Goal: Task Accomplishment & Management: Complete application form

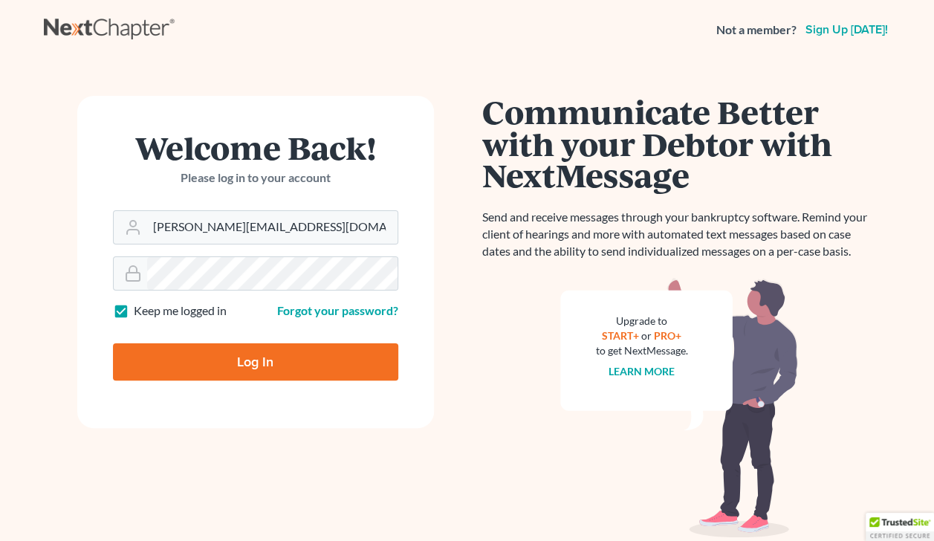
click at [217, 361] on input "Log In" at bounding box center [255, 361] width 285 height 37
type input "Thinking..."
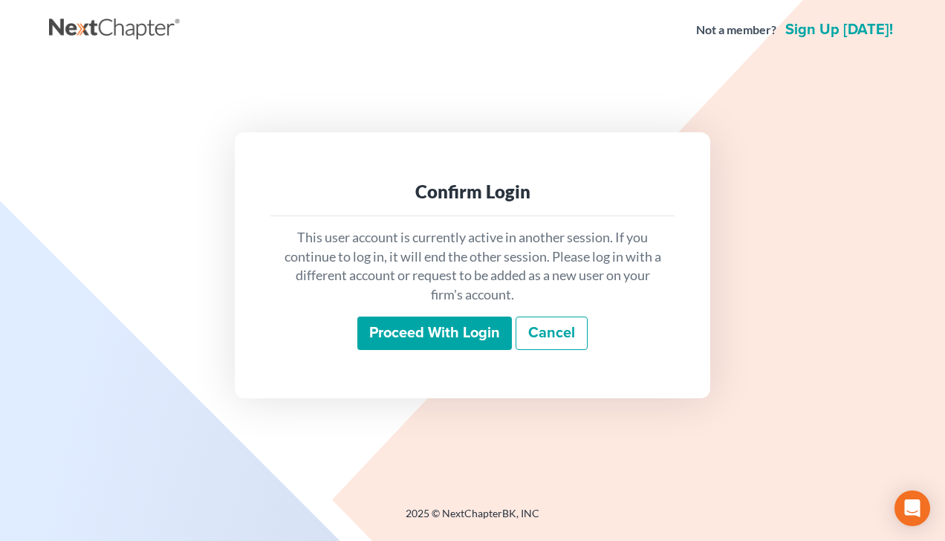
click at [445, 341] on input "Proceed with login" at bounding box center [434, 334] width 155 height 34
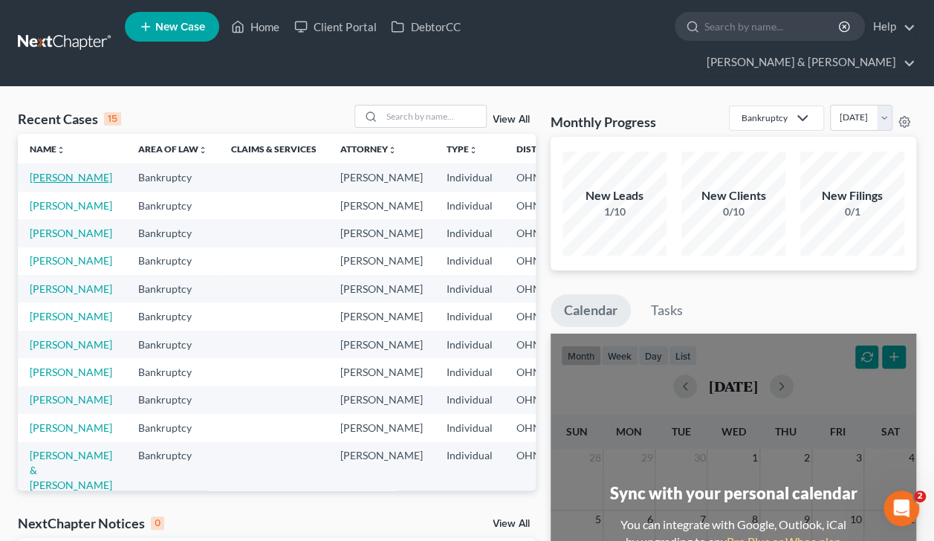
click at [46, 171] on link "[PERSON_NAME]" at bounding box center [71, 177] width 82 height 13
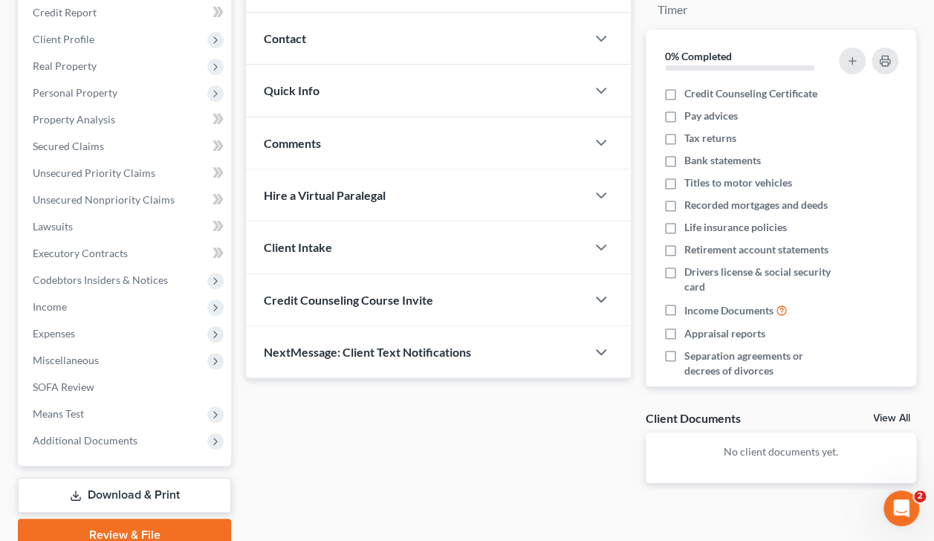
scroll to position [247, 0]
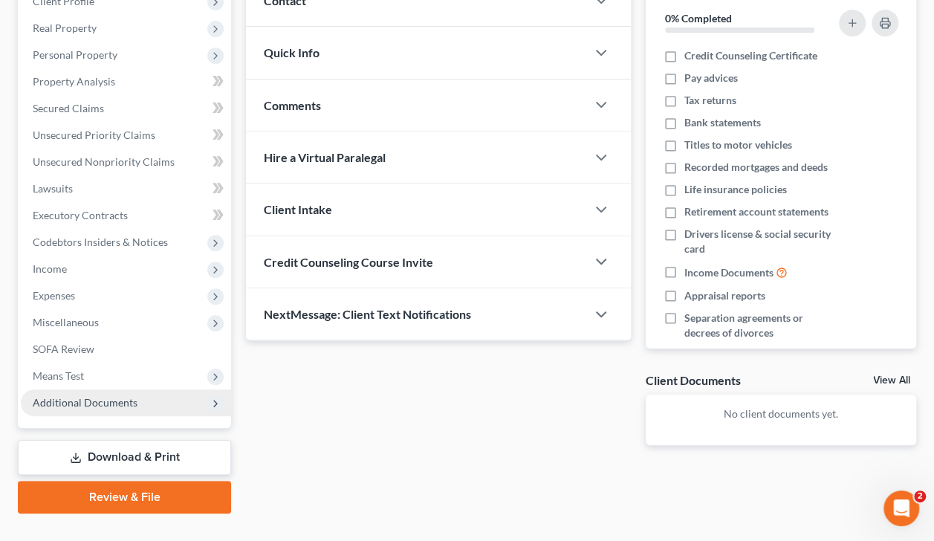
click at [42, 396] on span "Additional Documents" at bounding box center [85, 402] width 105 height 13
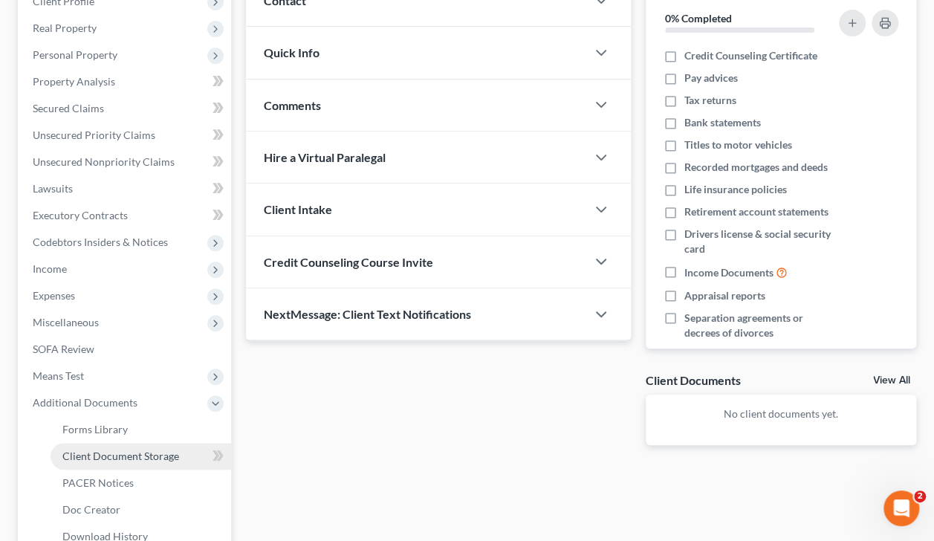
click at [70, 450] on span "Client Document Storage" at bounding box center [120, 456] width 117 height 13
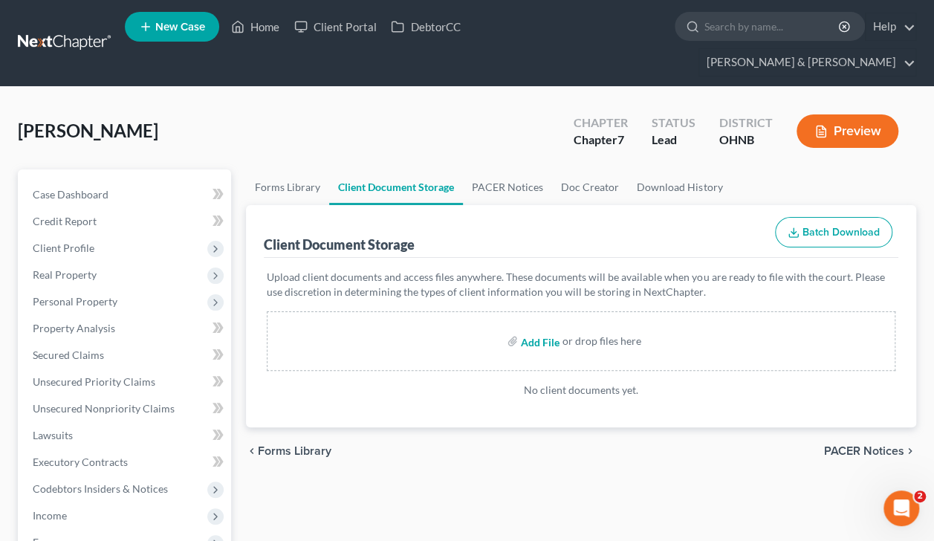
click at [526, 328] on input "file" at bounding box center [539, 341] width 36 height 27
type input "C:\fakepath\[DATE]_DEC_Signed.pdf"
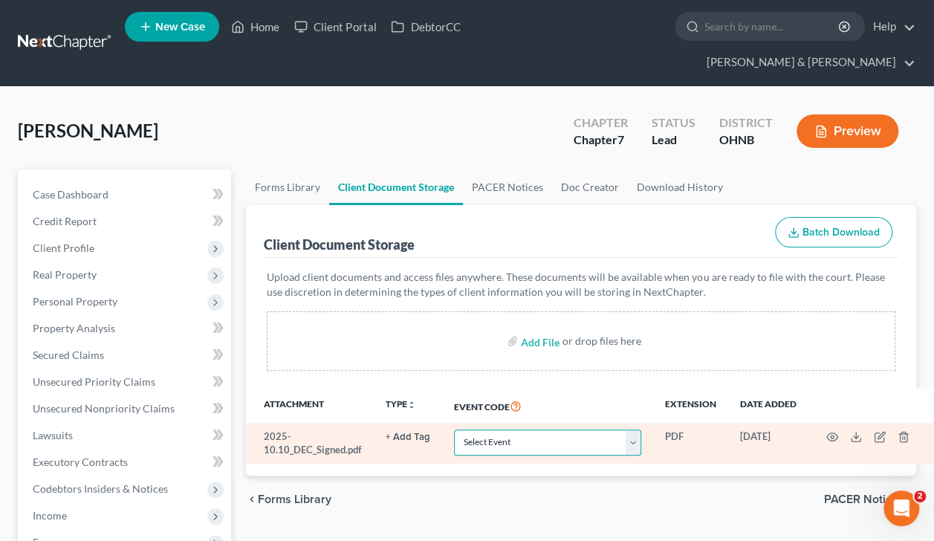
click at [604, 429] on select "Select Event 20 Largest Unsecured Creditors Amended List of Creditors (Fee) Ame…" at bounding box center [547, 442] width 186 height 26
select select "16"
click at [454, 429] on select "Select Event 20 Largest Unsecured Creditors Amended List of Creditors (Fee) Ame…" at bounding box center [547, 442] width 186 height 26
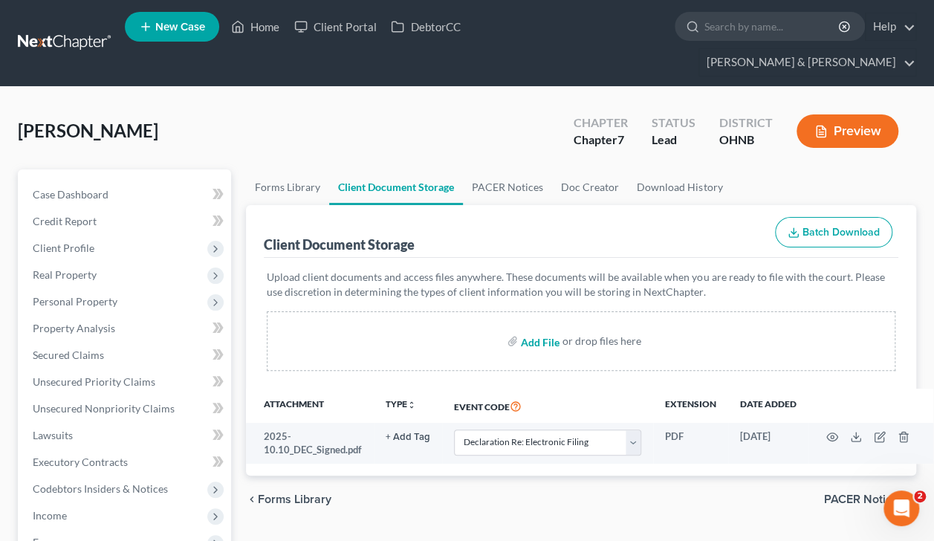
click at [540, 328] on input "file" at bounding box center [539, 341] width 36 height 27
type input "C:\fakepath\[DATE] Pre filing Counseling Certificate.pdf"
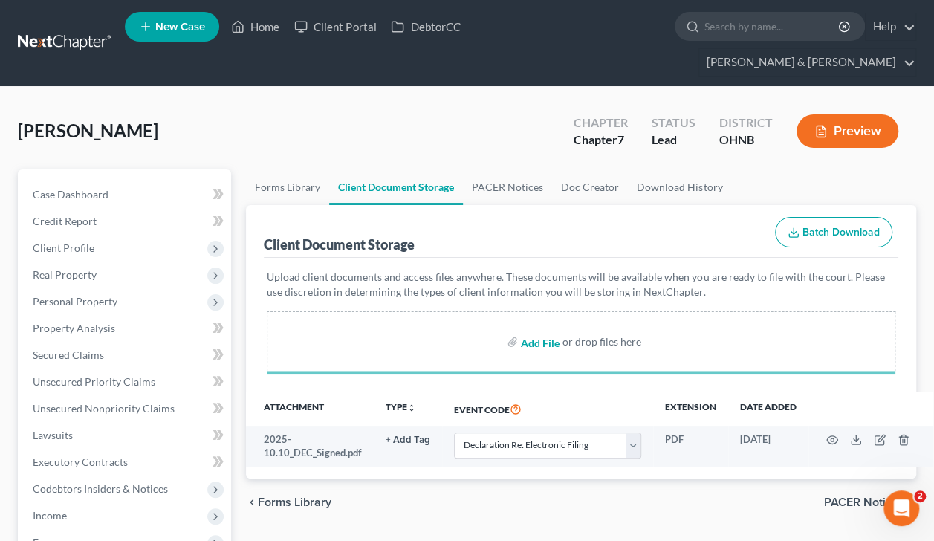
select select "16"
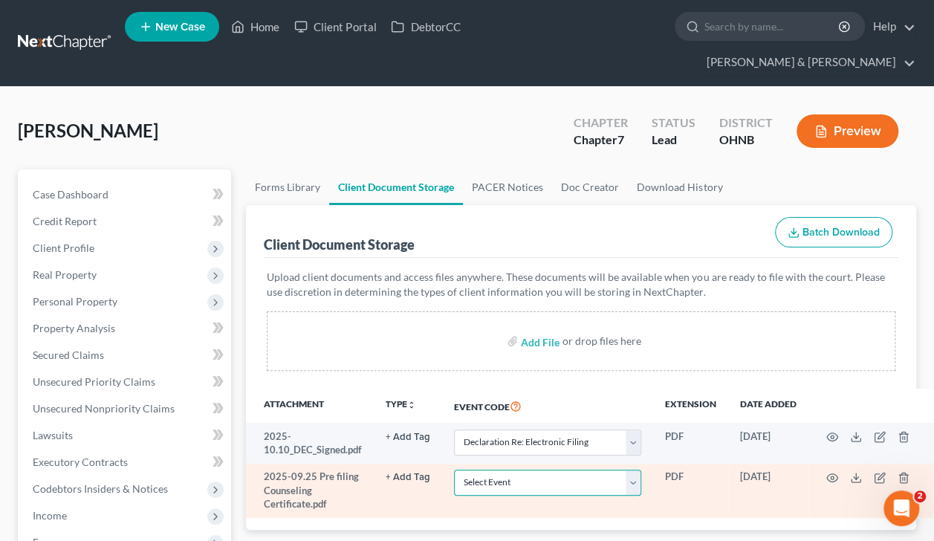
click at [563, 470] on select "Select Event 20 Largest Unsecured Creditors Amended List of Creditors (Fee) Ame…" at bounding box center [547, 483] width 186 height 26
select select "5"
click at [454, 470] on select "Select Event 20 Largest Unsecured Creditors Amended List of Creditors (Fee) Ame…" at bounding box center [547, 483] width 186 height 26
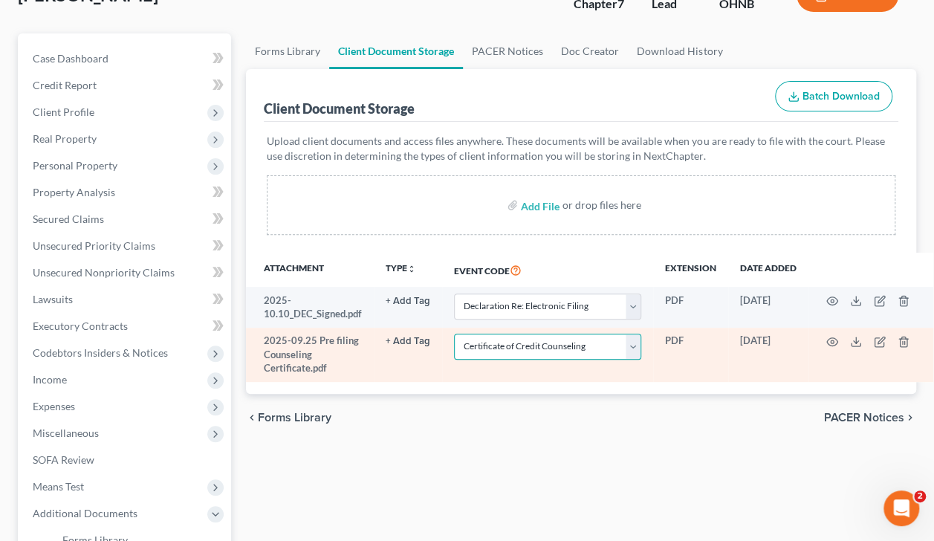
scroll to position [132, 0]
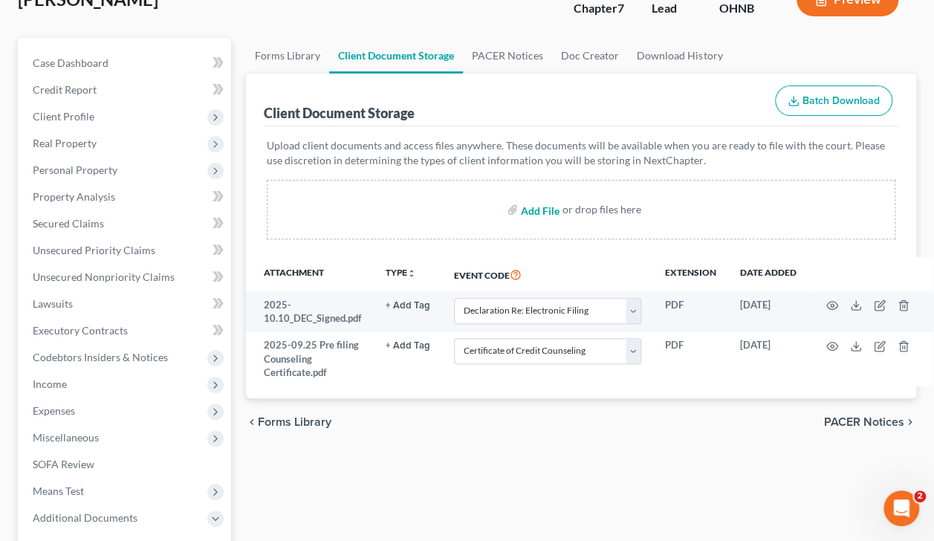
click at [539, 196] on input "file" at bounding box center [539, 209] width 36 height 27
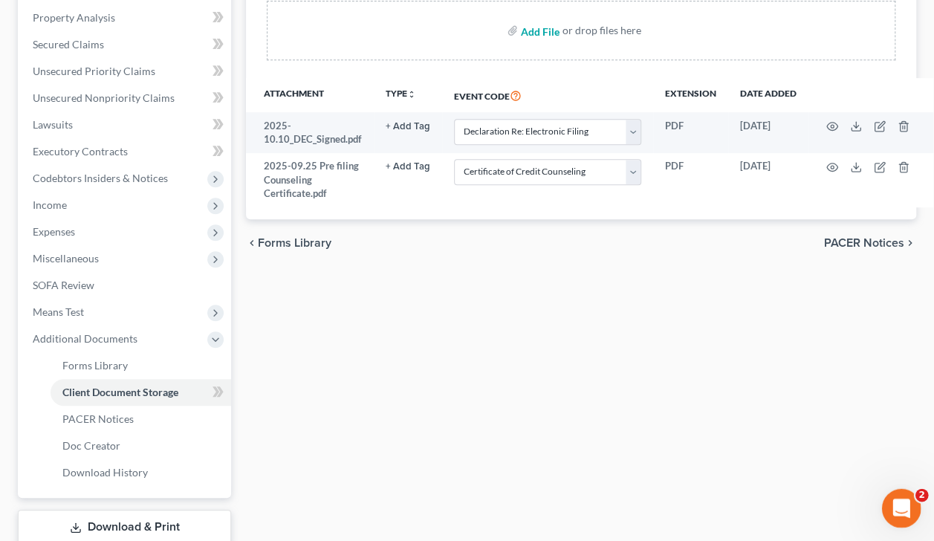
scroll to position [380, 0]
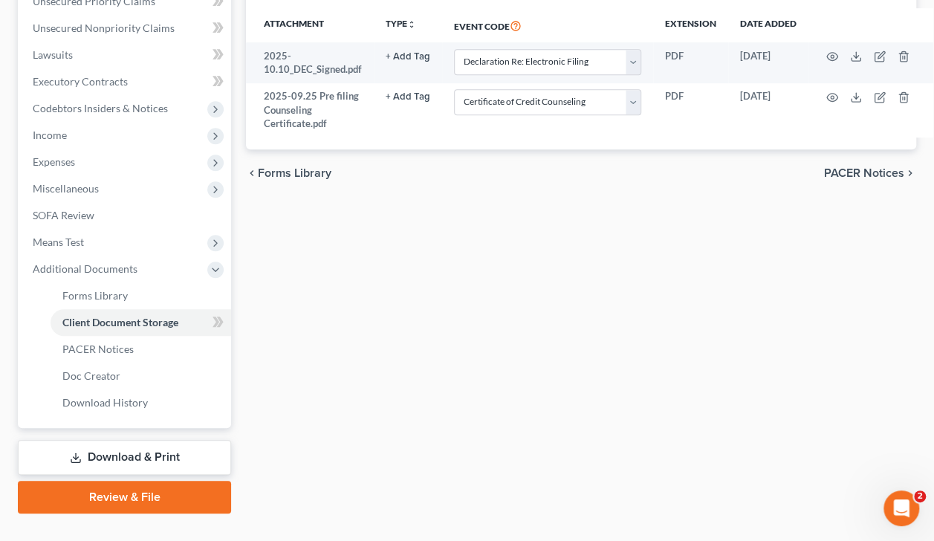
click at [65, 481] on link "Review & File" at bounding box center [124, 497] width 213 height 33
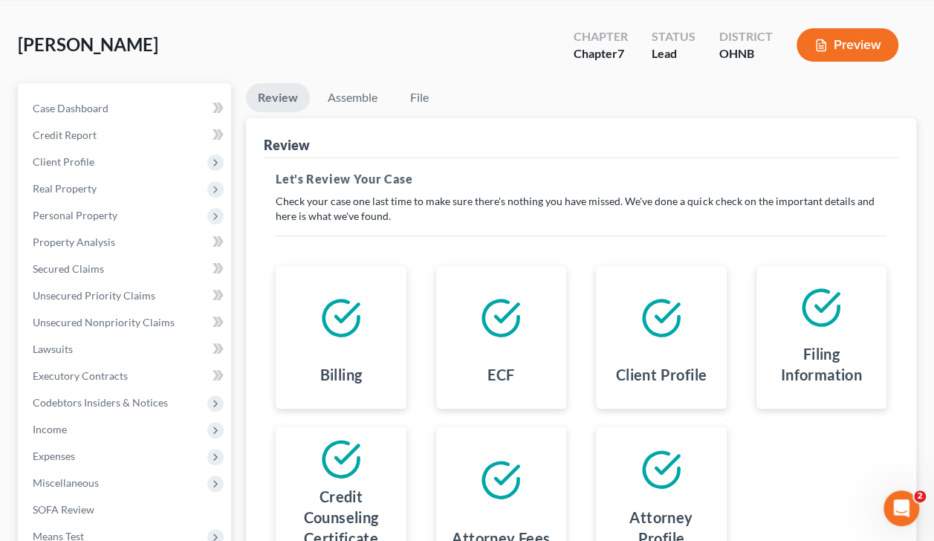
scroll to position [90, 0]
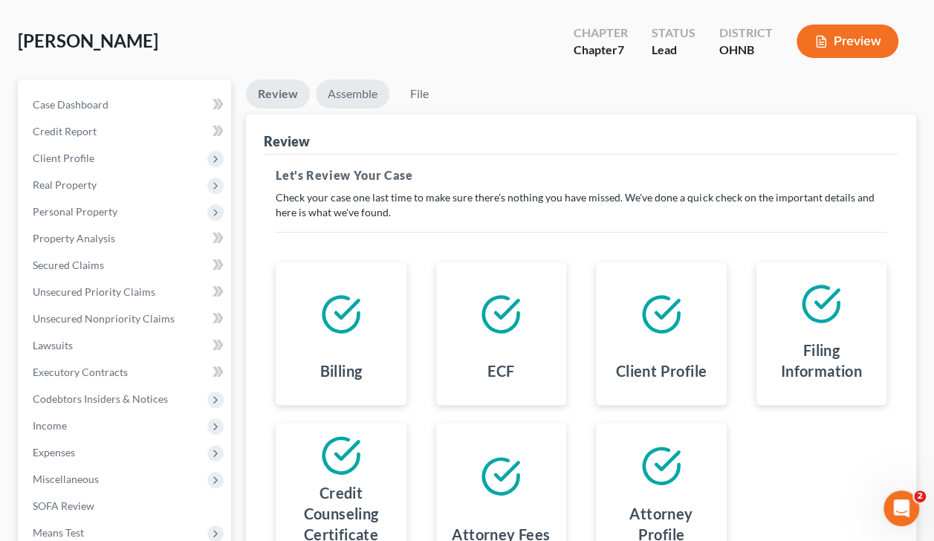
click at [346, 80] on link "Assemble" at bounding box center [353, 94] width 74 height 29
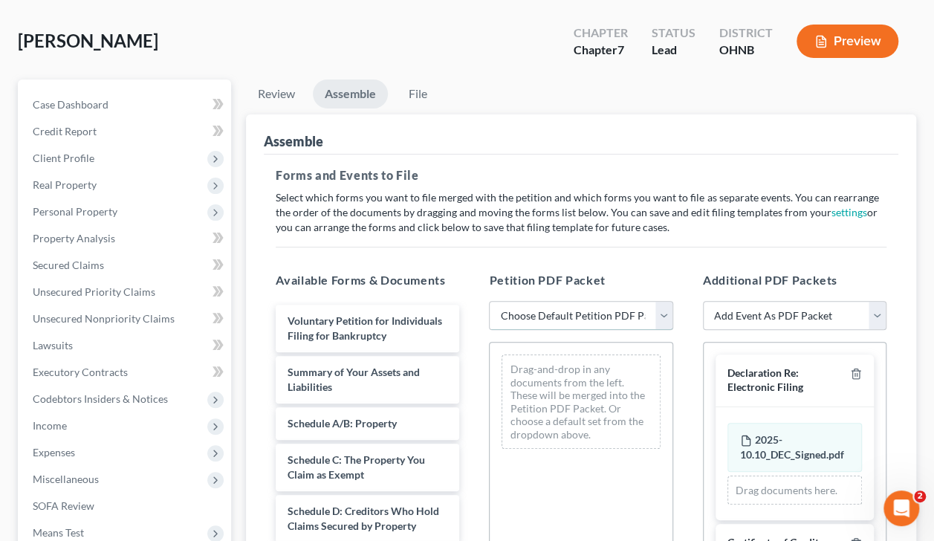
click at [511, 301] on select "Choose Default Petition PDF Packet Complete Bankruptcy Petition (all forms and …" at bounding box center [581, 316] width 184 height 30
select select "0"
click at [489, 301] on select "Choose Default Petition PDF Packet Complete Bankruptcy Petition (all forms and …" at bounding box center [581, 316] width 184 height 30
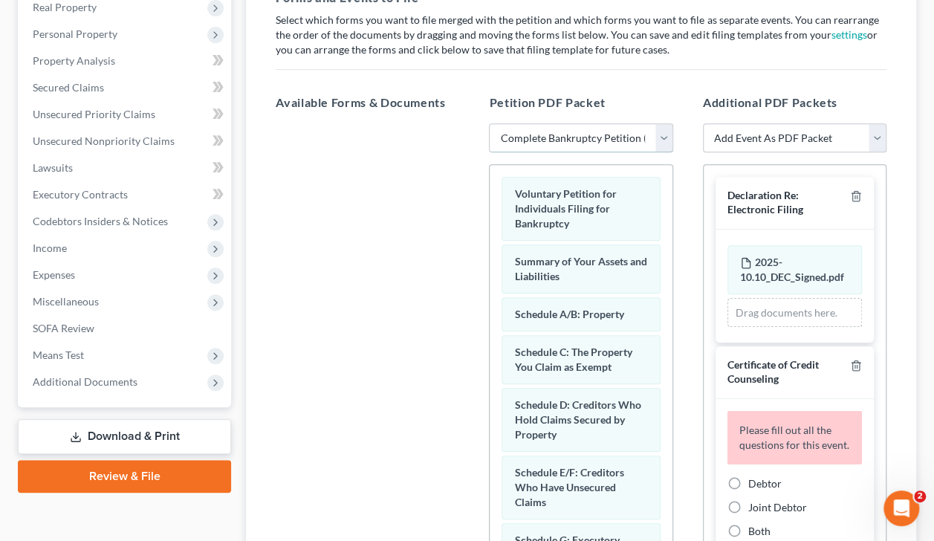
scroll to position [270, 0]
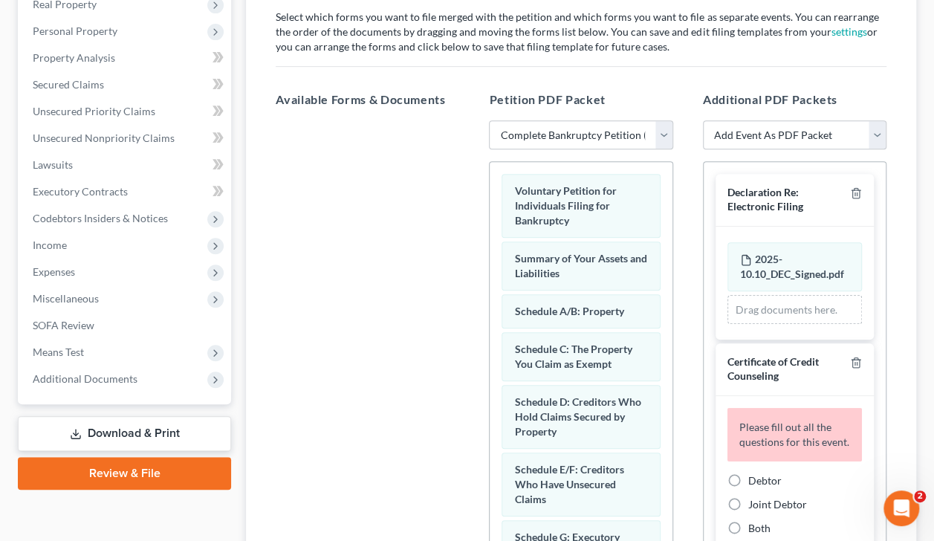
click at [748, 480] on label "Debtor" at bounding box center [764, 480] width 33 height 15
click at [754, 480] on input "Debtor" at bounding box center [759, 478] width 10 height 10
radio input "true"
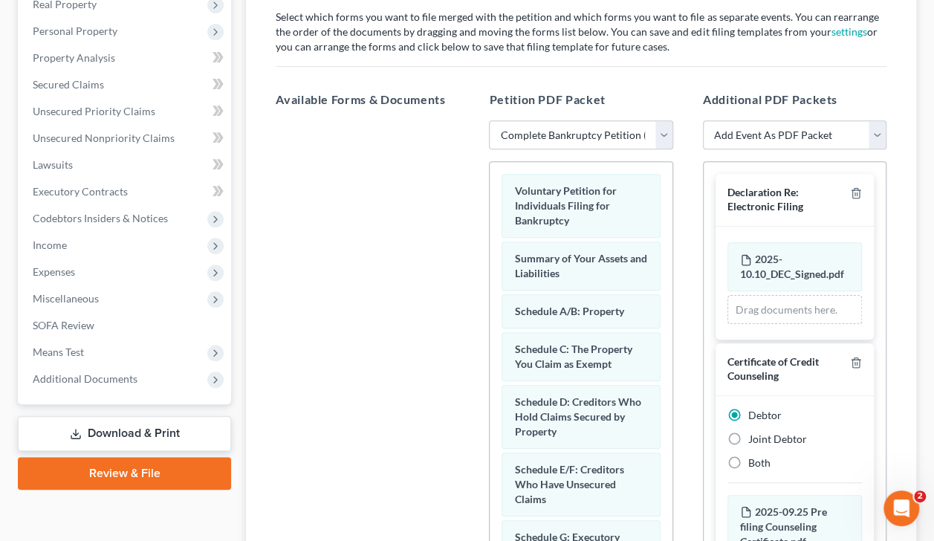
scroll to position [405, 0]
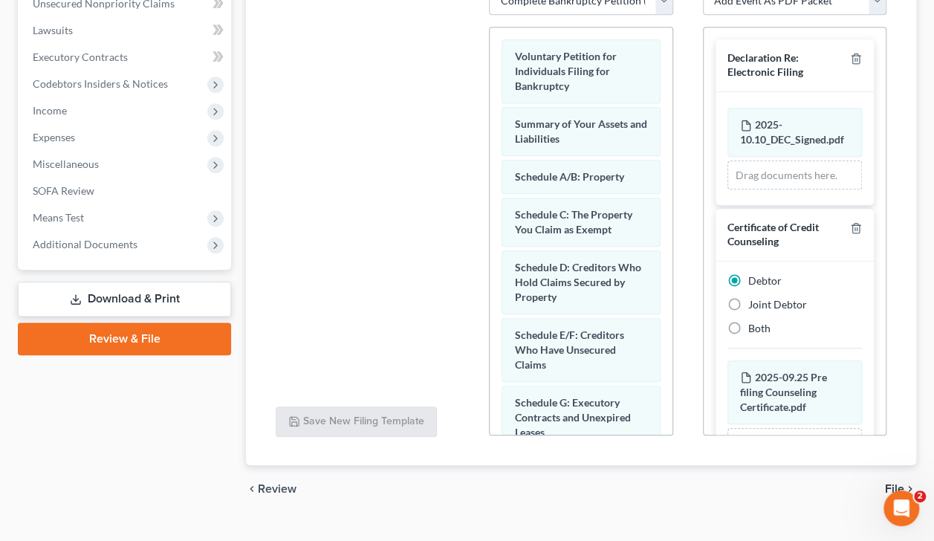
click at [901, 483] on span "File" at bounding box center [894, 489] width 19 height 12
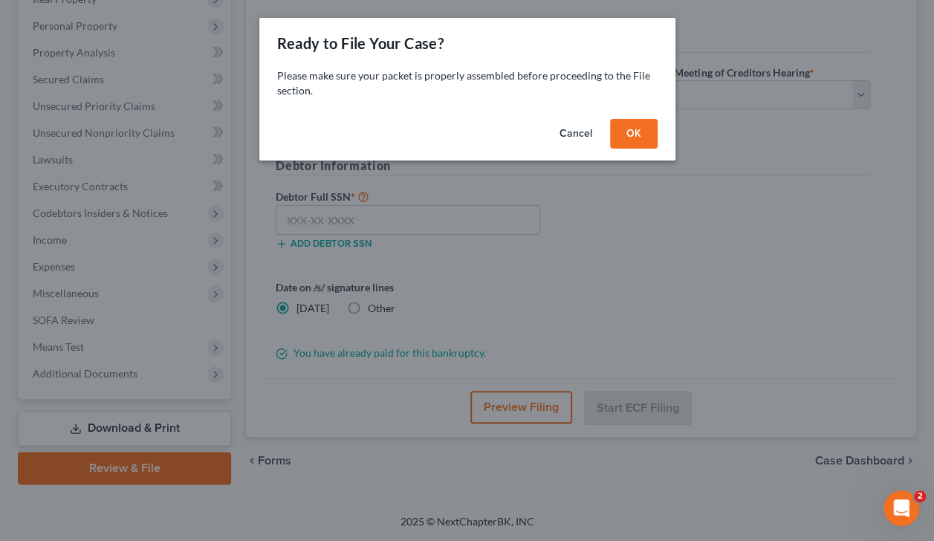
scroll to position [247, 0]
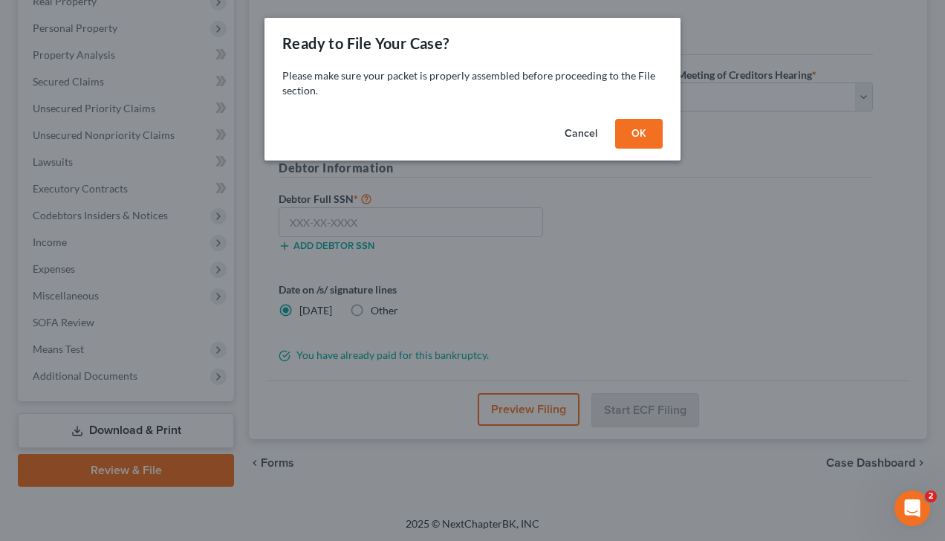
click at [645, 127] on button "OK" at bounding box center [639, 134] width 48 height 30
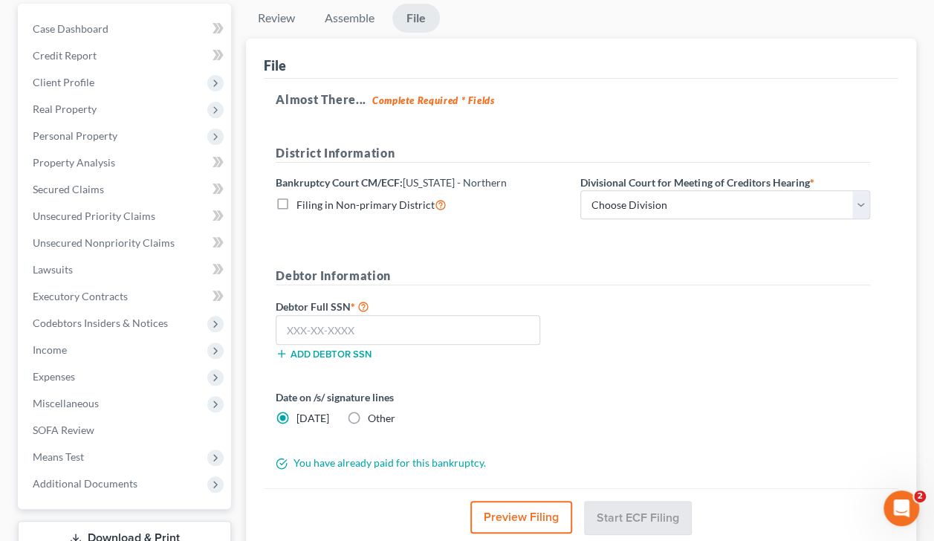
scroll to position [164, 0]
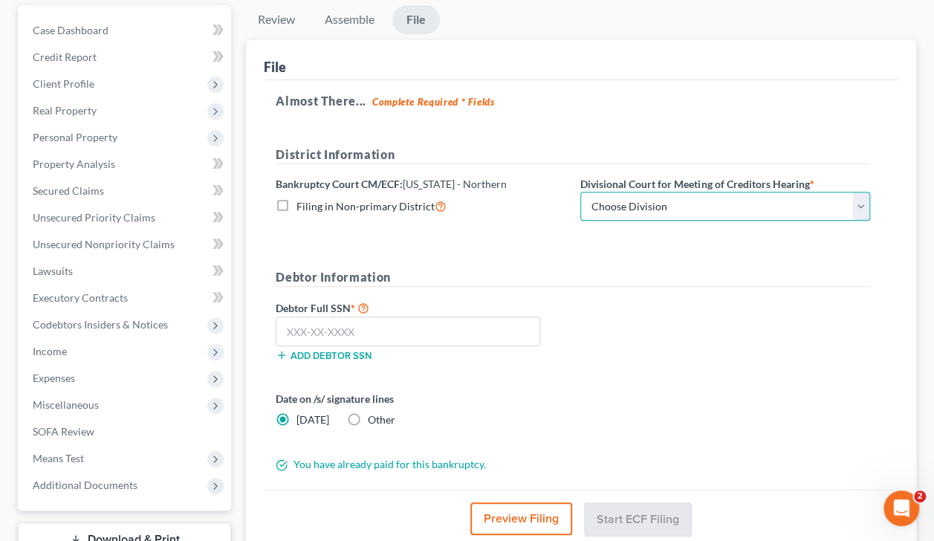
click at [813, 192] on select "Choose Division Akron [GEOGRAPHIC_DATA] [GEOGRAPHIC_DATA] [GEOGRAPHIC_DATA] [GE…" at bounding box center [725, 207] width 290 height 30
select select "3"
click at [580, 192] on select "Choose Division Akron [GEOGRAPHIC_DATA] [GEOGRAPHIC_DATA] [GEOGRAPHIC_DATA] [GE…" at bounding box center [725, 207] width 290 height 30
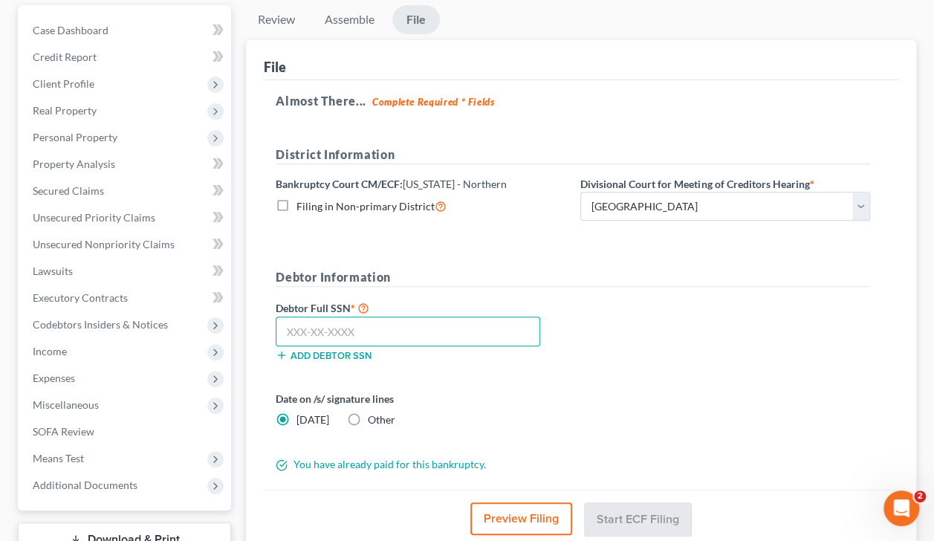
click at [288, 317] on input "text" at bounding box center [408, 332] width 265 height 30
type input "280-80-6246"
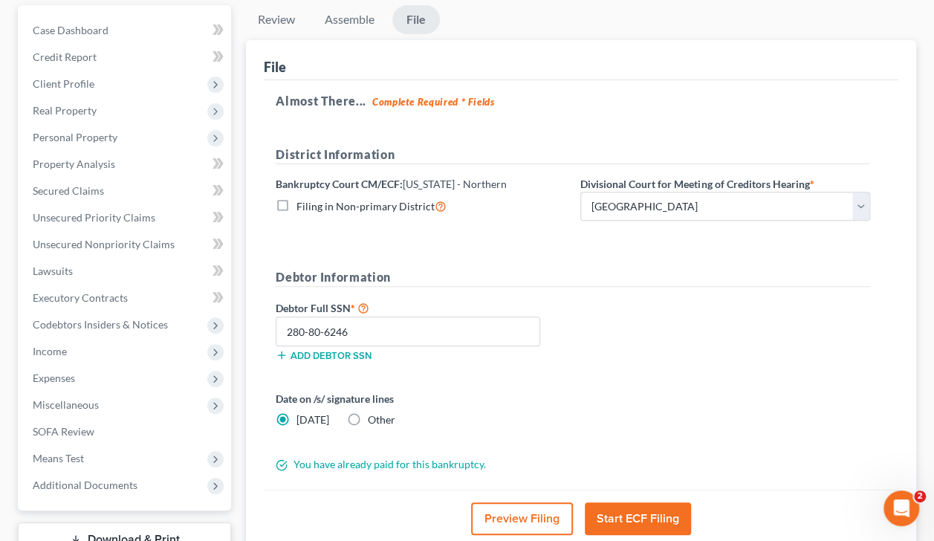
click at [368, 412] on label "Other" at bounding box center [381, 419] width 27 height 15
click at [374, 412] on input "Other" at bounding box center [379, 417] width 10 height 10
radio input "true"
radio input "false"
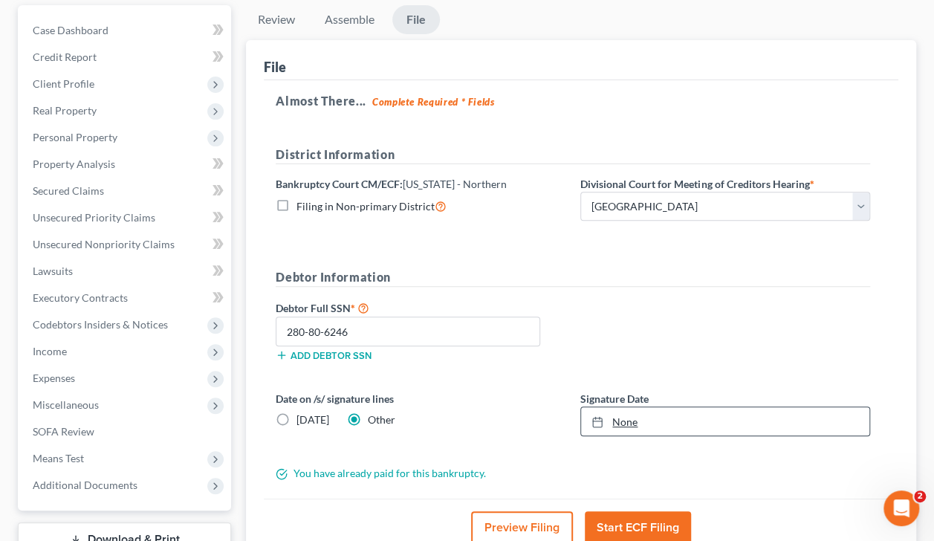
click at [612, 415] on div at bounding box center [601, 421] width 21 height 13
click at [629, 511] on button "Start ECF Filing" at bounding box center [638, 527] width 106 height 33
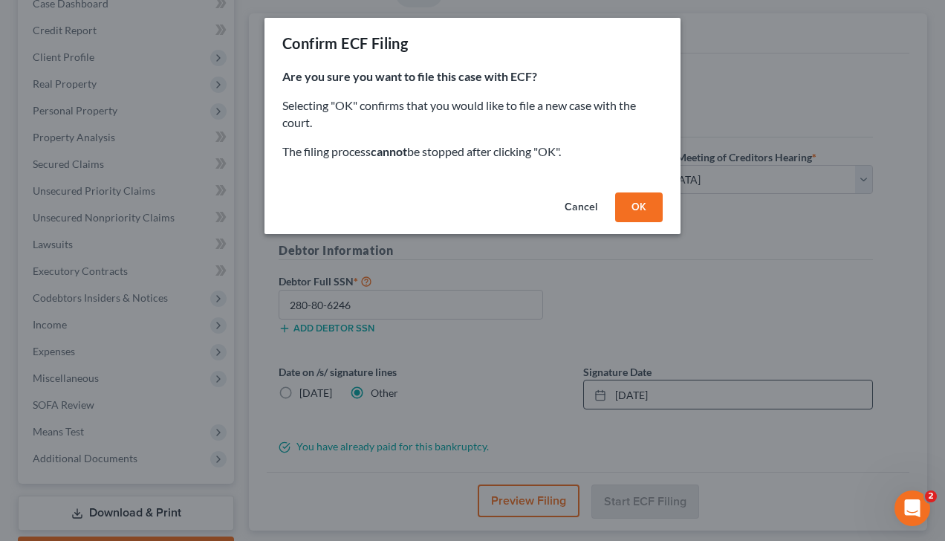
click at [649, 205] on button "OK" at bounding box center [639, 207] width 48 height 30
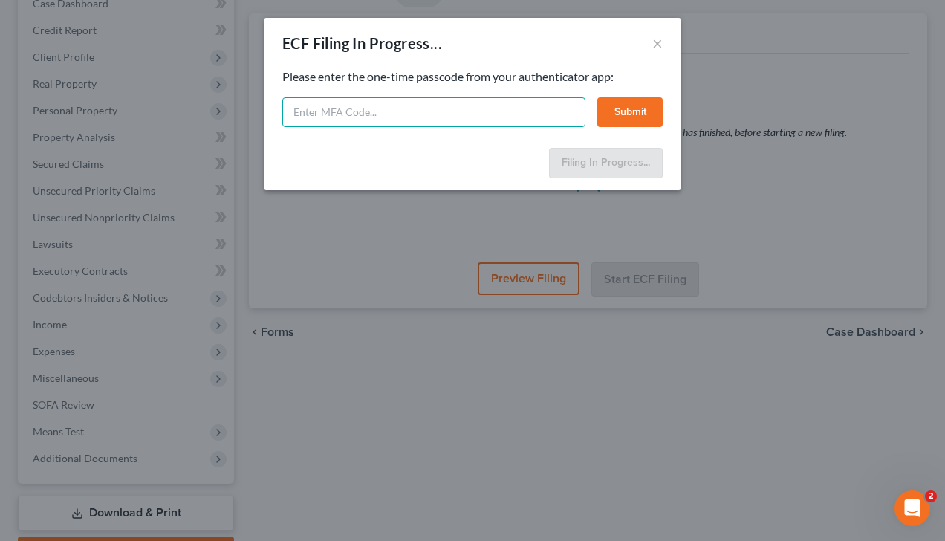
click at [356, 97] on input "text" at bounding box center [433, 112] width 303 height 30
type input "414880"
click at [632, 111] on button "Submit" at bounding box center [629, 112] width 65 height 30
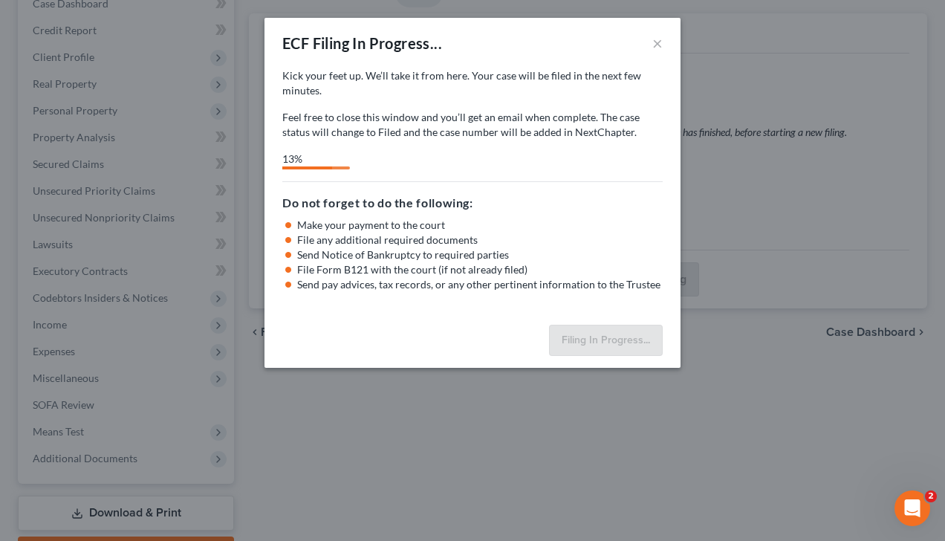
select select "3"
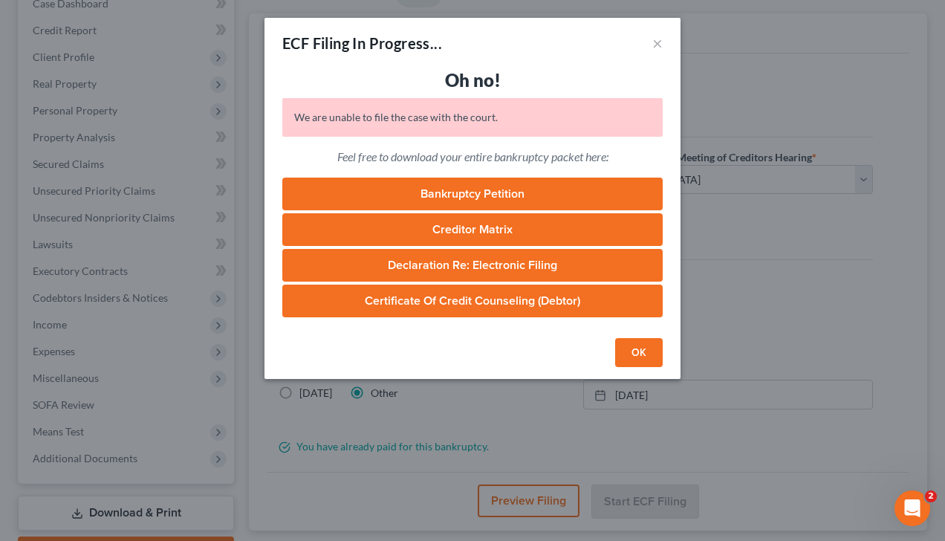
click at [645, 352] on button "OK" at bounding box center [639, 353] width 48 height 30
